Goal: Task Accomplishment & Management: Manage account settings

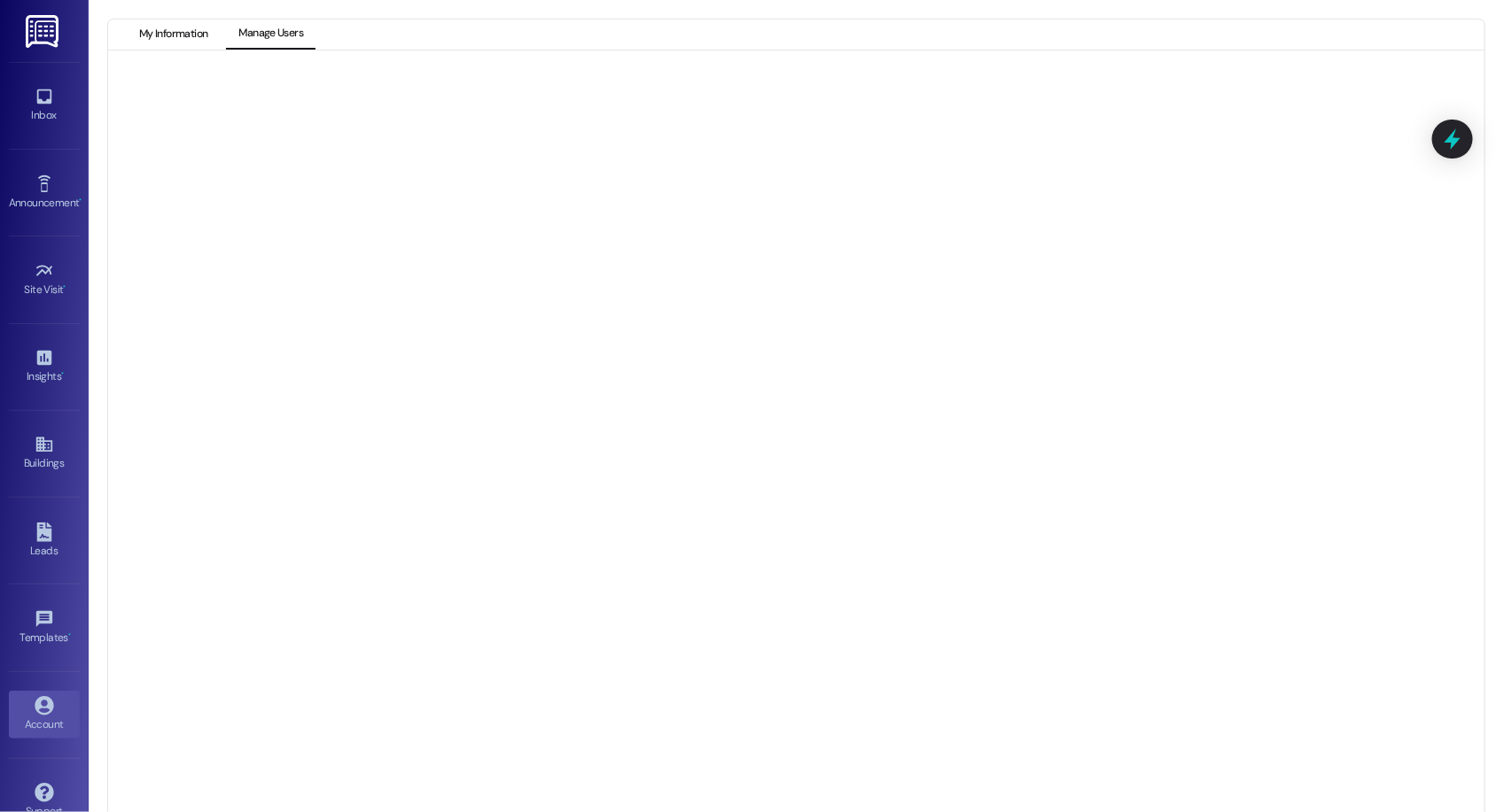
click at [169, 22] on button "My Information" at bounding box center [173, 35] width 93 height 30
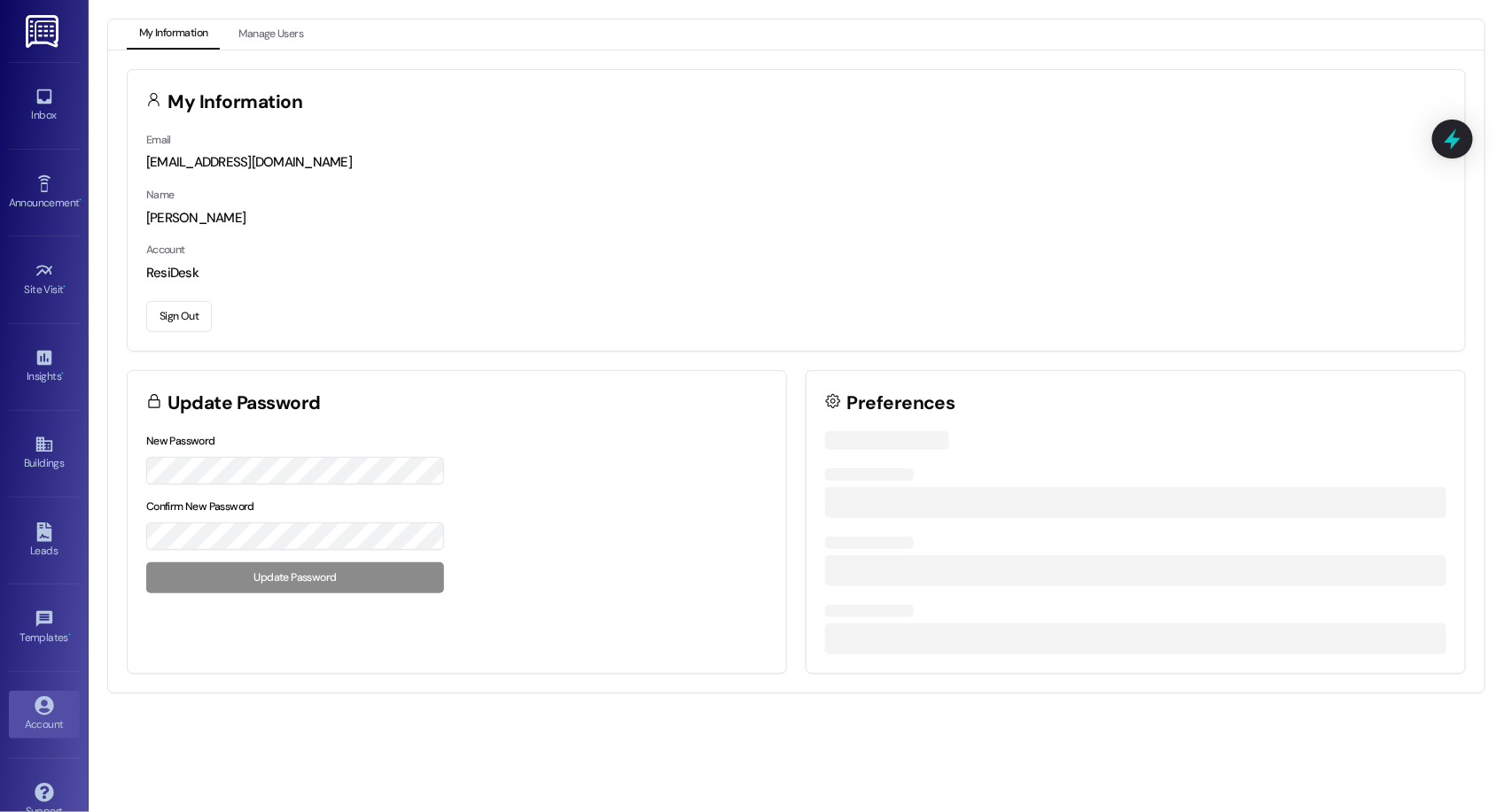
click at [194, 316] on button "Sign Out" at bounding box center [179, 316] width 66 height 31
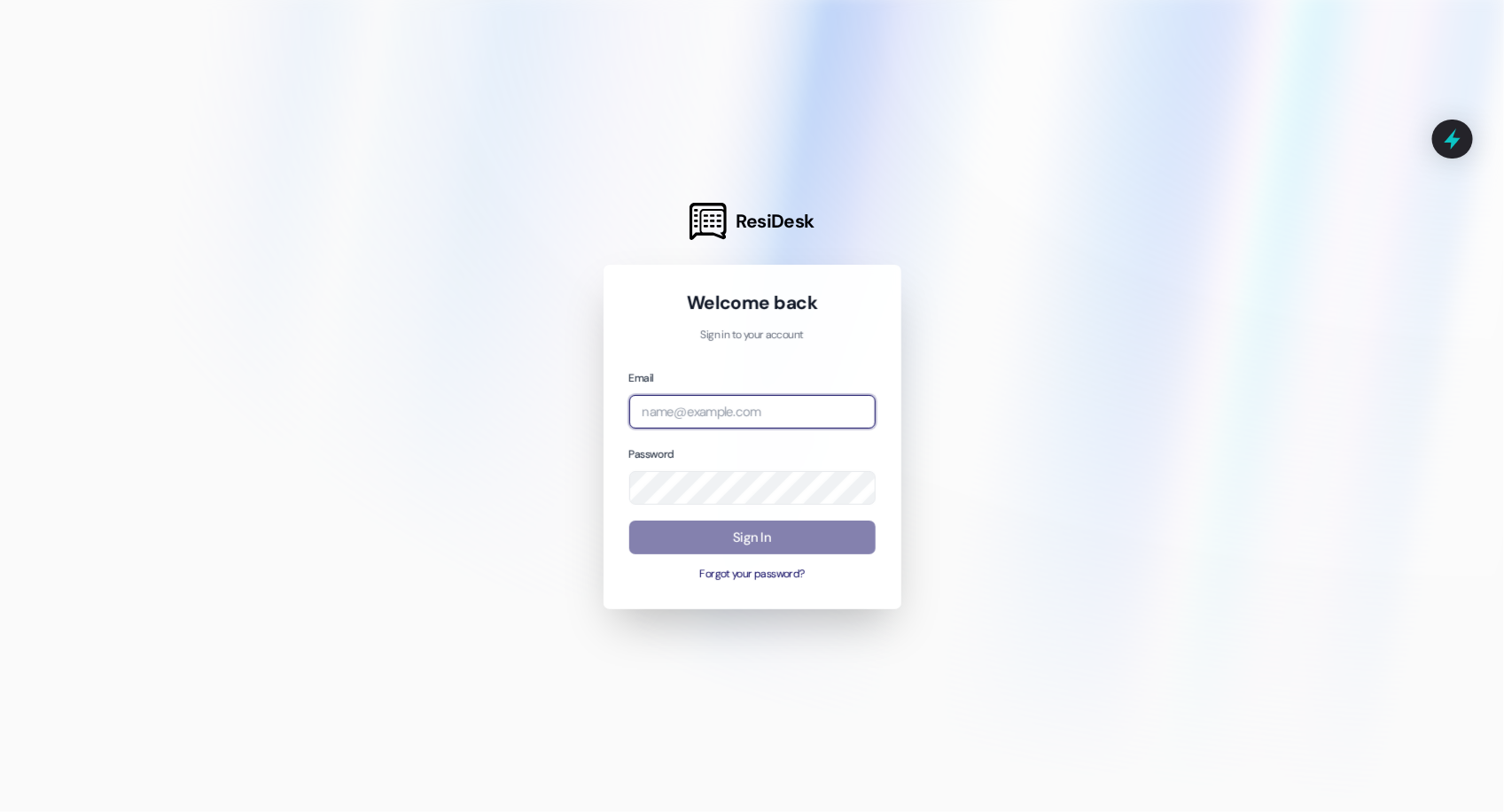
click at [858, 410] on input "email" at bounding box center [753, 412] width 247 height 35
click at [0, 811] on com-1password-button at bounding box center [0, 812] width 0 height 0
click at [778, 413] on input "email" at bounding box center [753, 412] width 247 height 35
type input "[EMAIL_ADDRESS][DOMAIN_NAME]"
